Goal: Task Accomplishment & Management: Manage account settings

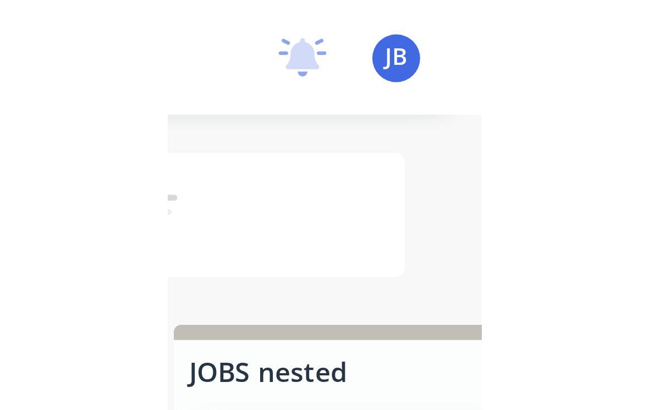
scroll to position [0, 893]
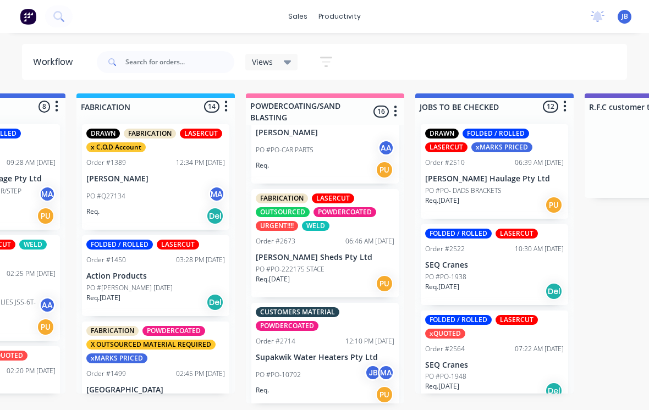
scroll to position [1317, 0]
click at [331, 263] on p "[PERSON_NAME] Sheds Pty Ltd" at bounding box center [325, 258] width 139 height 9
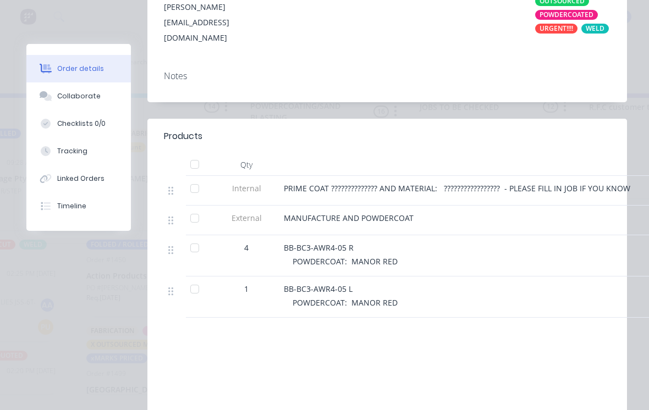
scroll to position [297, 0]
click at [320, 173] on div at bounding box center [499, 165] width 440 height 22
click at [312, 187] on span "PRIME COAT ?????????????? AND MATERIAL: ????????????????? - PLEASE FILL IN JOB …" at bounding box center [457, 188] width 347 height 10
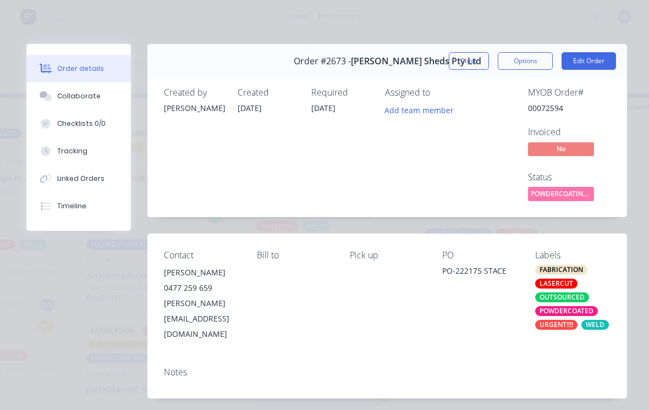
scroll to position [0, 0]
click at [595, 65] on button "Edit Order" at bounding box center [589, 61] width 54 height 18
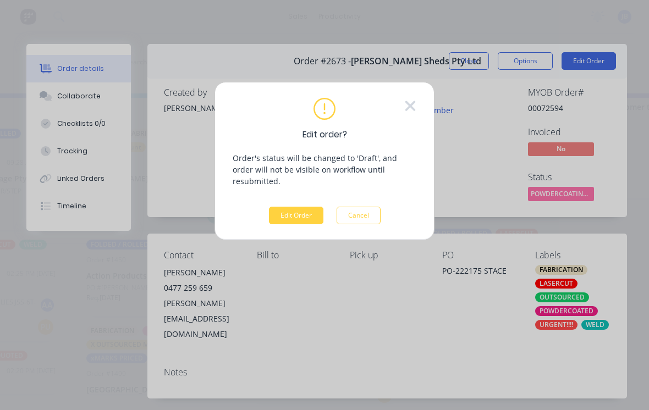
click at [303, 207] on button "Edit Order" at bounding box center [296, 216] width 54 height 18
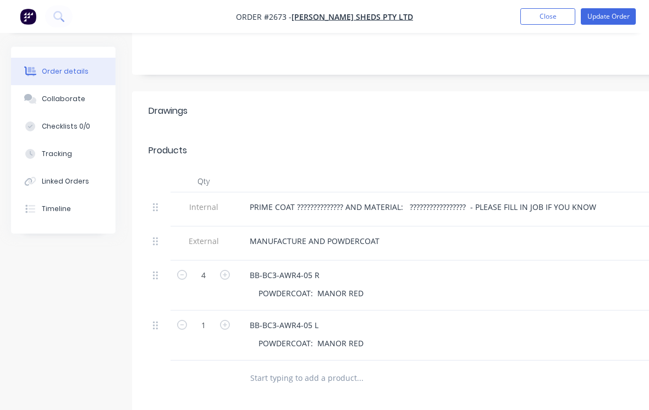
scroll to position [289, 0]
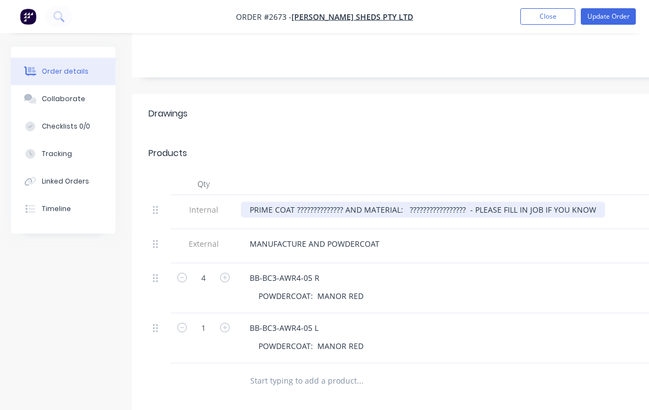
click at [316, 202] on div "PRIME COAT ?????????????? AND MATERIAL: ????????????????? - PLEASE FILL IN JOB …" at bounding box center [423, 210] width 364 height 16
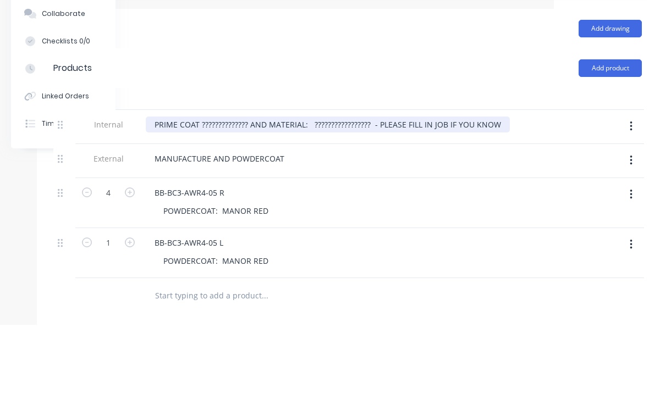
click at [232, 202] on div "PRIME COAT ?????????????? AND MATERIAL: ????????????????? - PLEASE FILL IN JOB …" at bounding box center [328, 210] width 364 height 16
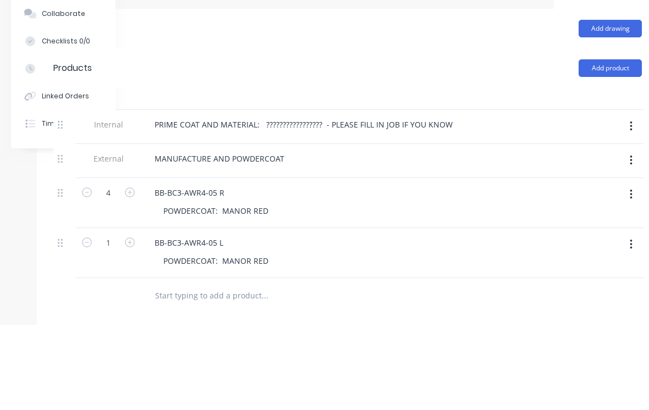
scroll to position [374, 95]
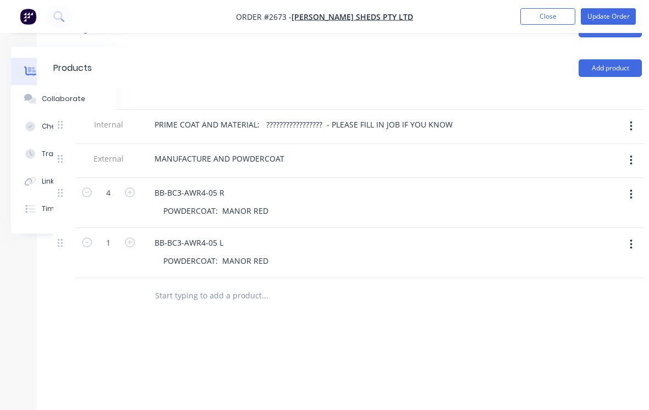
click at [523, 293] on div "Drawings Add drawing Products Add product Qty Internal PRIME COAT AND MATERIAL:…" at bounding box center [348, 251] width 622 height 485
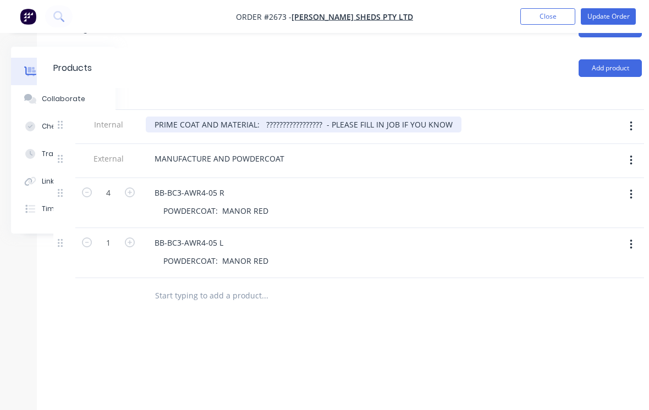
click at [194, 117] on div "PRIME COAT AND MATERIAL: ????????????????? - PLEASE FILL IN JOB IF YOU KNOW" at bounding box center [304, 125] width 316 height 16
click at [196, 117] on div "PRIME COAT AND MATERIAL: ????????????????? - PLEASE FILL IN JOB IF YOU KNOW" at bounding box center [304, 125] width 316 height 16
click at [299, 117] on div "PRIME COAT NO. AND MATERIAL: ????????????????? - PLEASE FILL IN JOB IF YOU KNOW" at bounding box center [312, 125] width 332 height 16
click at [338, 117] on div "PRIME COAT NO. AND MATERIAL: 5mm MS - PLEASE FILL IN JOB IF YOU KNOW" at bounding box center [299, 125] width 306 height 16
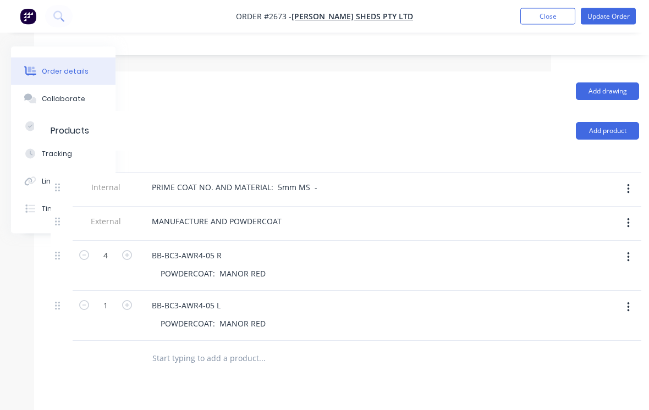
scroll to position [310, 98]
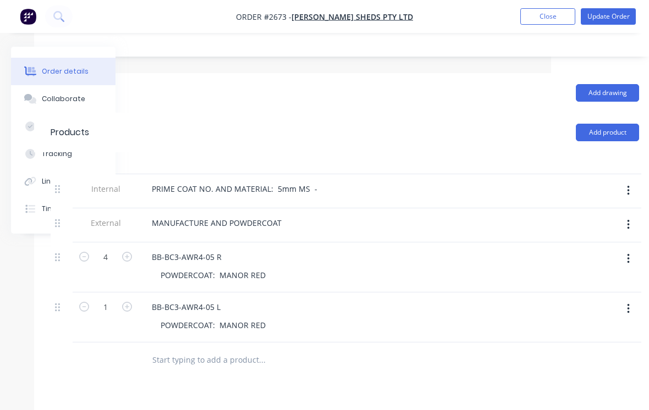
click at [618, 19] on button "Update Order" at bounding box center [608, 16] width 55 height 17
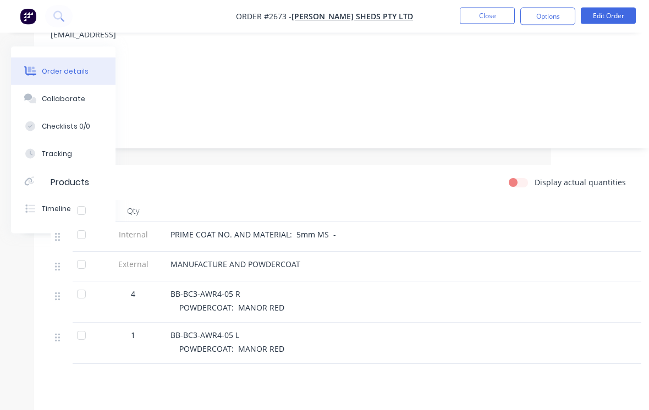
scroll to position [217, 98]
click at [467, 348] on div "Products Display actual quantities Qty Internal PRIME COAT NO. AND MATERIAL: 5m…" at bounding box center [345, 354] width 622 height 379
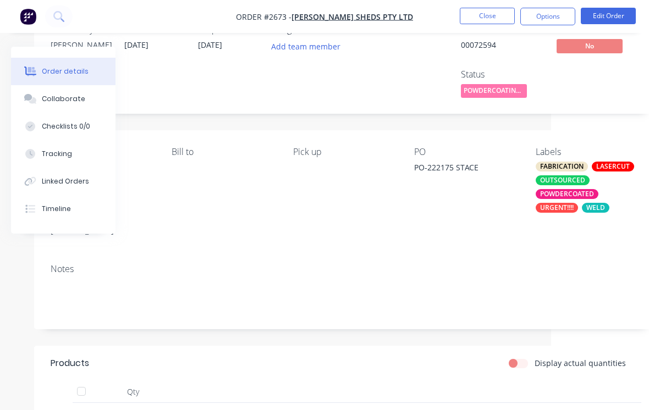
scroll to position [0, 98]
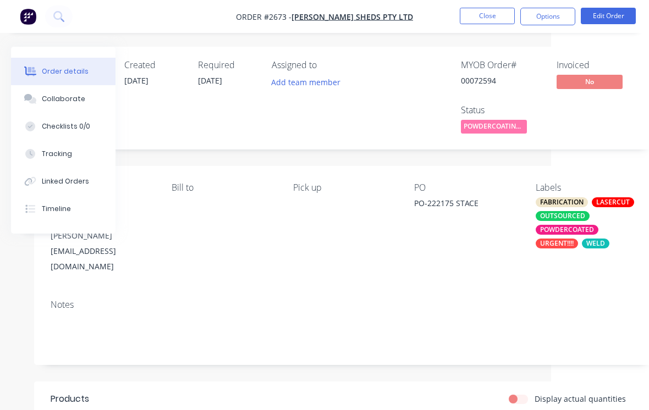
click at [483, 22] on button "Close" at bounding box center [487, 16] width 55 height 17
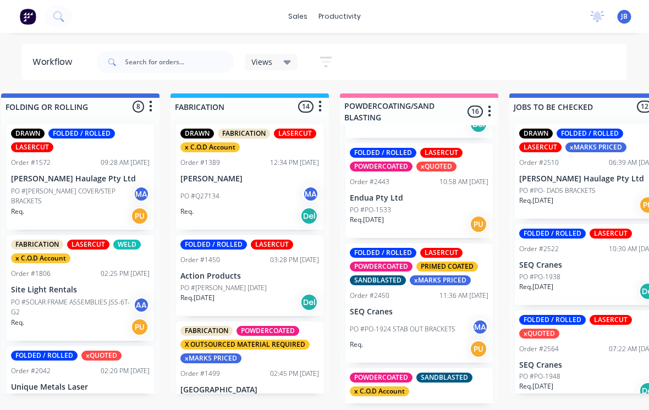
scroll to position [497, 0]
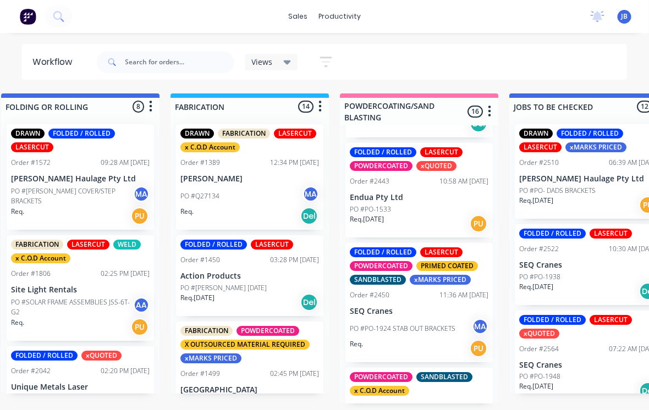
click at [416, 209] on div "PO #PO-1533" at bounding box center [419, 210] width 139 height 10
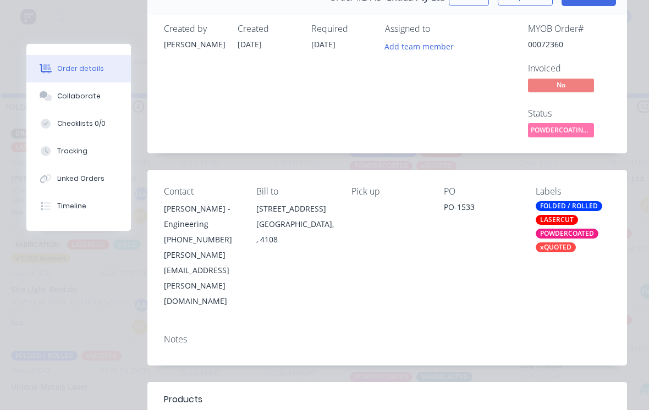
scroll to position [83, 0]
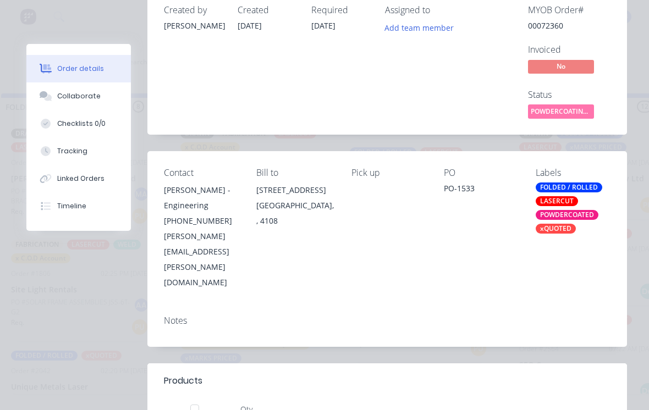
click at [62, 111] on button "Checklists 0/0" at bounding box center [78, 124] width 105 height 28
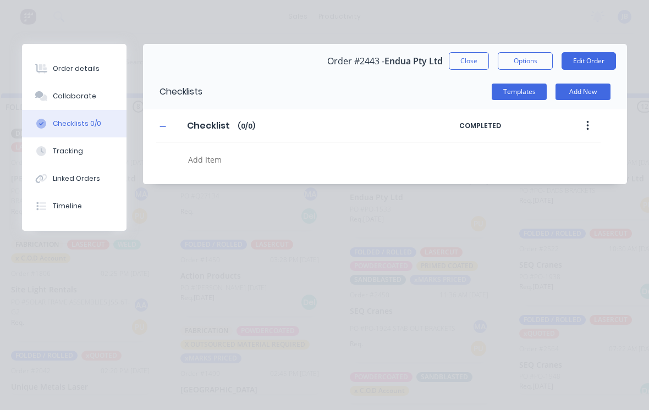
click at [59, 97] on div "Collaborate" at bounding box center [74, 96] width 43 height 10
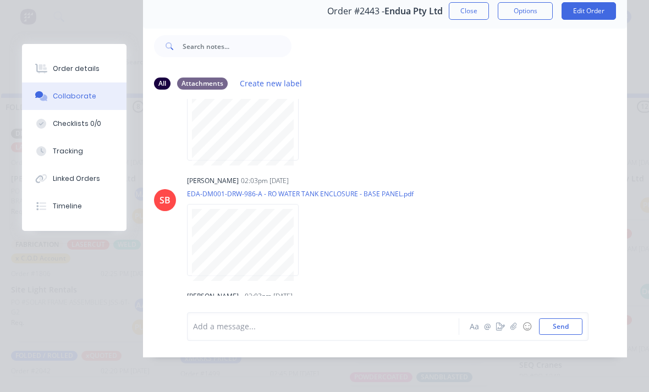
scroll to position [85, 0]
